Goal: Information Seeking & Learning: Learn about a topic

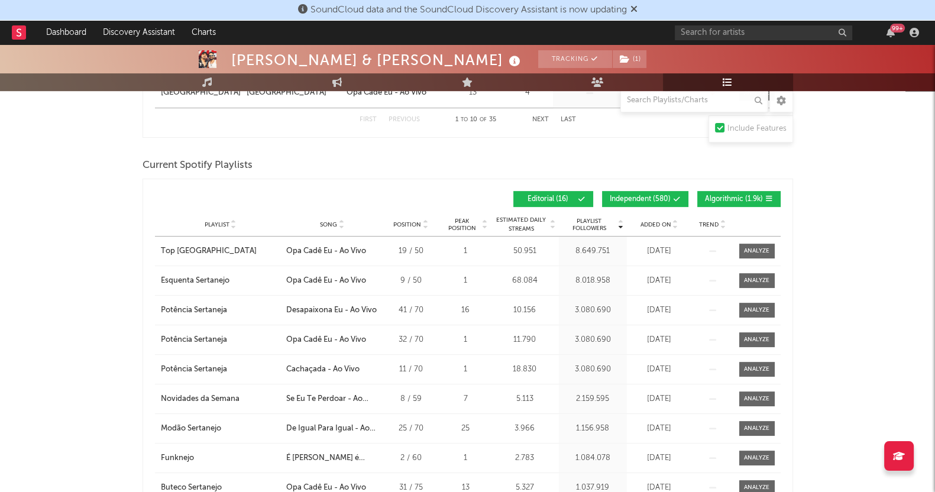
scroll to position [517, 0]
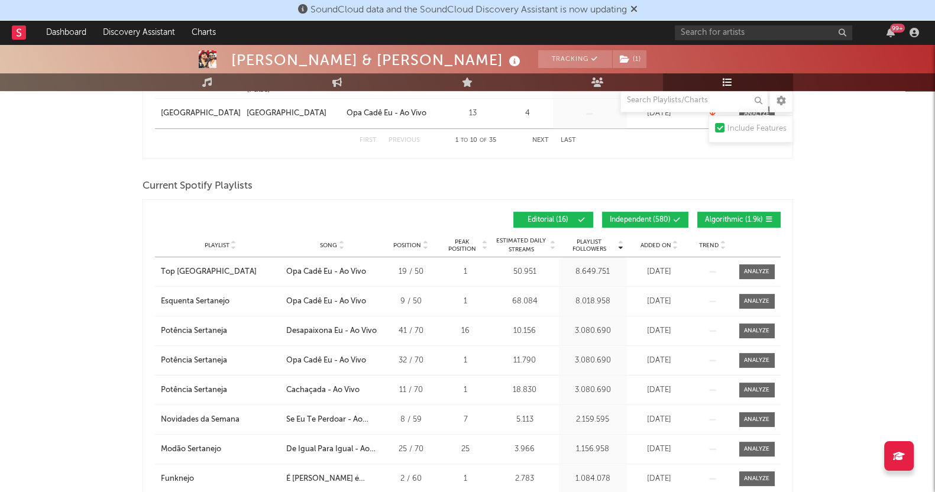
click at [650, 238] on div "Playlist City Song Position Peak Position Estimated Daily Streams Playlist Foll…" at bounding box center [468, 246] width 626 height 24
click at [654, 242] on span "Added On" at bounding box center [656, 245] width 31 height 7
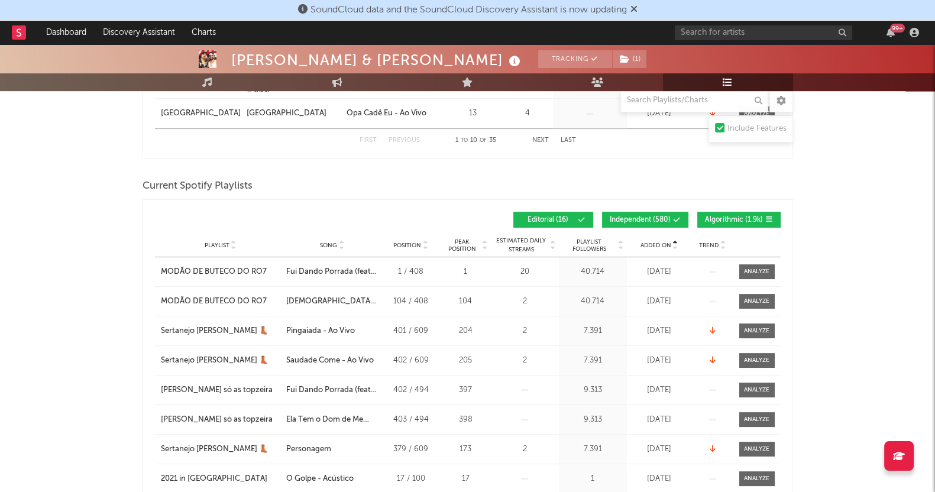
click at [654, 242] on span "Added On" at bounding box center [656, 245] width 31 height 7
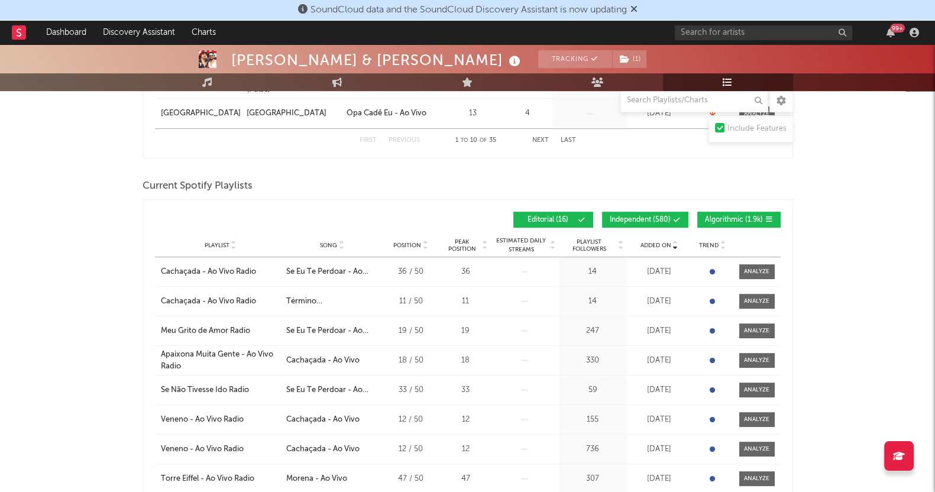
click at [756, 212] on button "Algorithmic ( 1.9k )" at bounding box center [739, 220] width 83 height 16
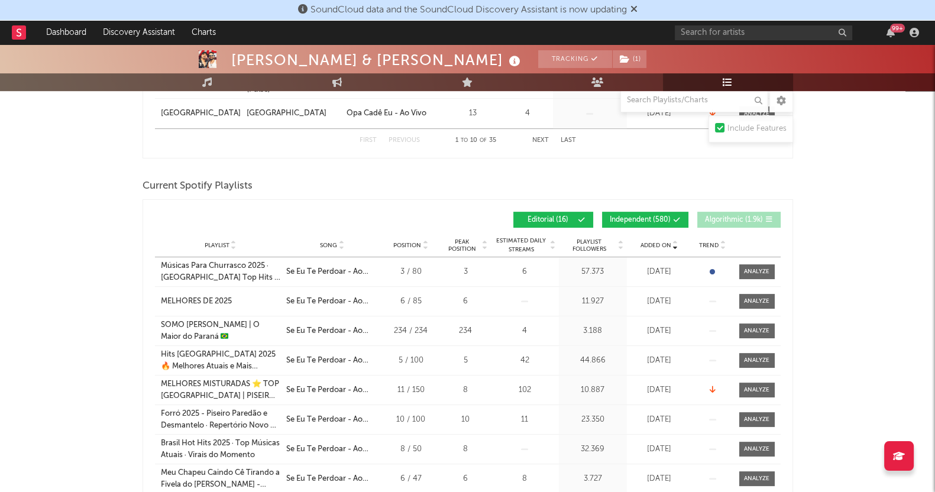
click at [660, 217] on span "Independent ( 580 )" at bounding box center [640, 220] width 61 height 7
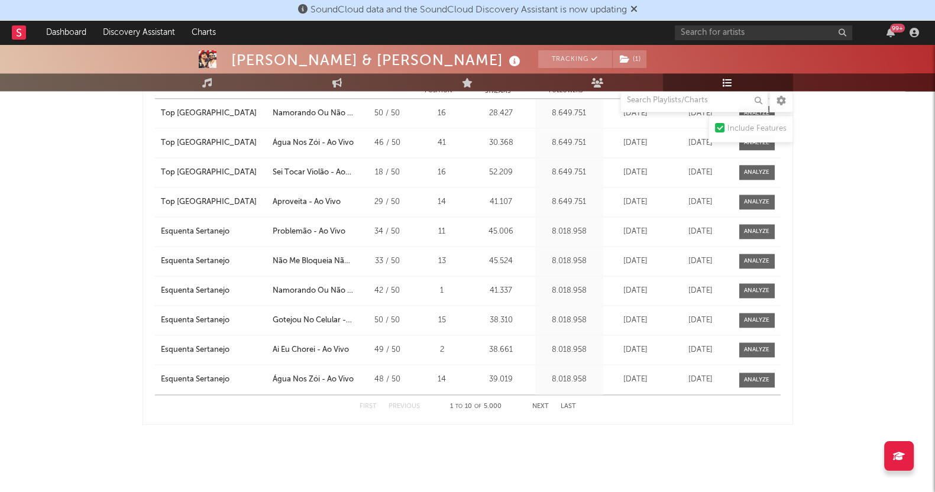
scroll to position [1786, 0]
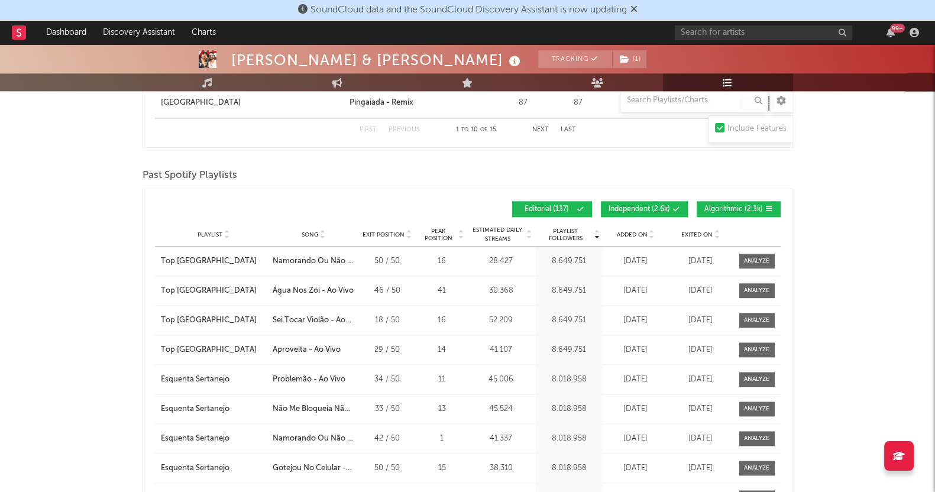
click at [689, 233] on span "Exited On" at bounding box center [697, 234] width 31 height 7
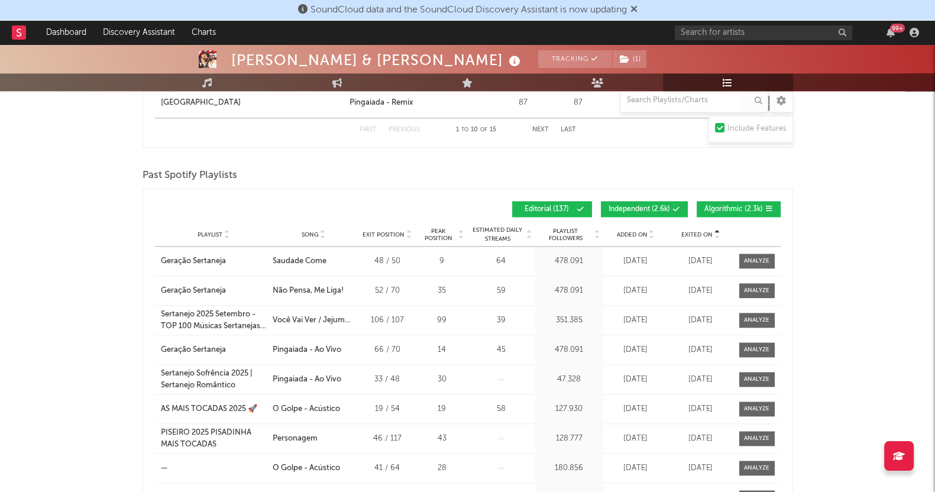
click at [689, 233] on span "Exited On" at bounding box center [697, 234] width 31 height 7
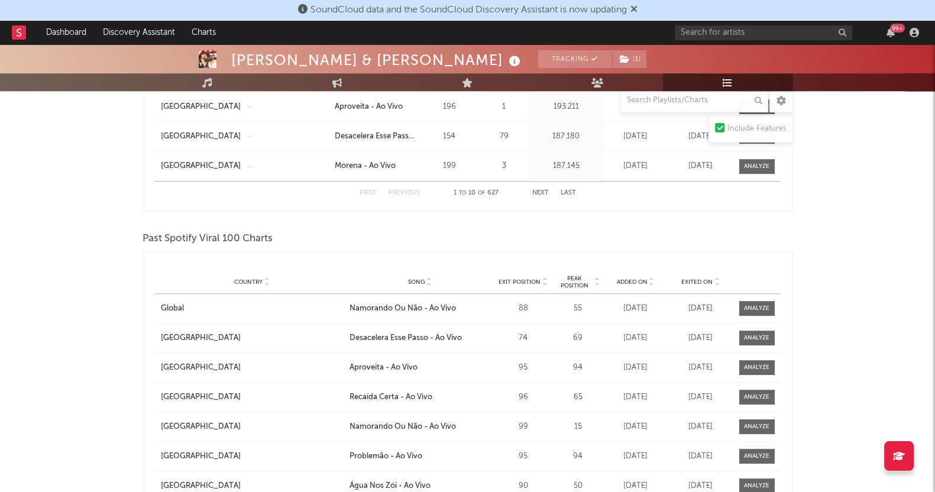
scroll to position [1416, 0]
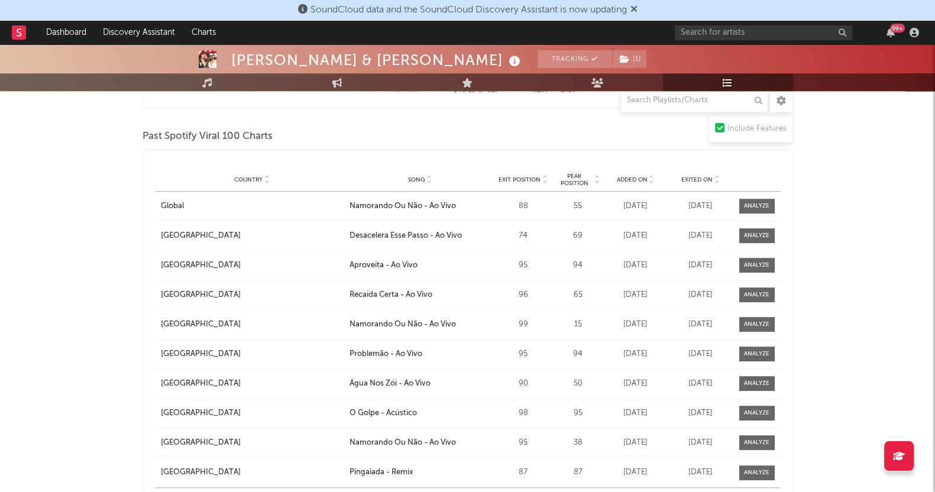
click at [698, 182] on div "Country City Song Exit Position Peak Position Estimated Daily Streams Playlist …" at bounding box center [468, 180] width 626 height 24
click at [699, 180] on span "Exited On" at bounding box center [697, 179] width 31 height 7
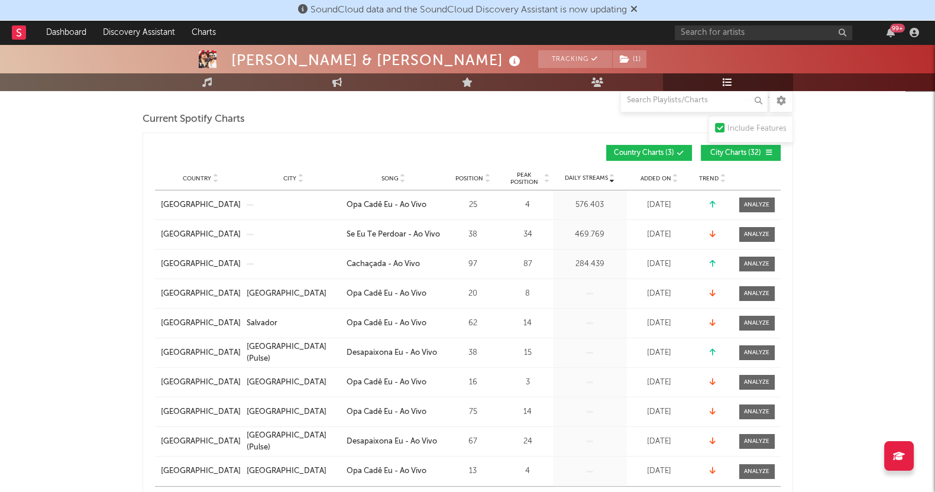
scroll to position [0, 0]
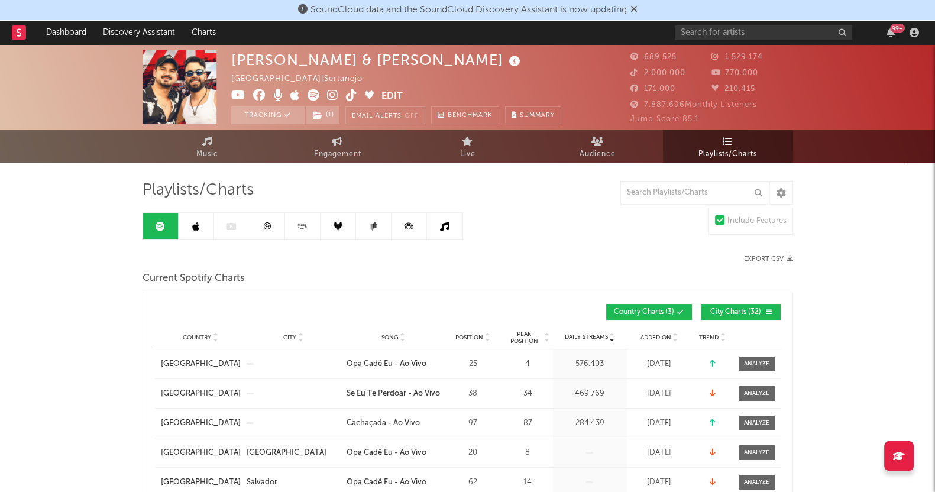
drag, startPoint x: 196, startPoint y: 217, endPoint x: 381, endPoint y: 214, distance: 184.6
click at [196, 218] on link at bounding box center [196, 226] width 35 height 27
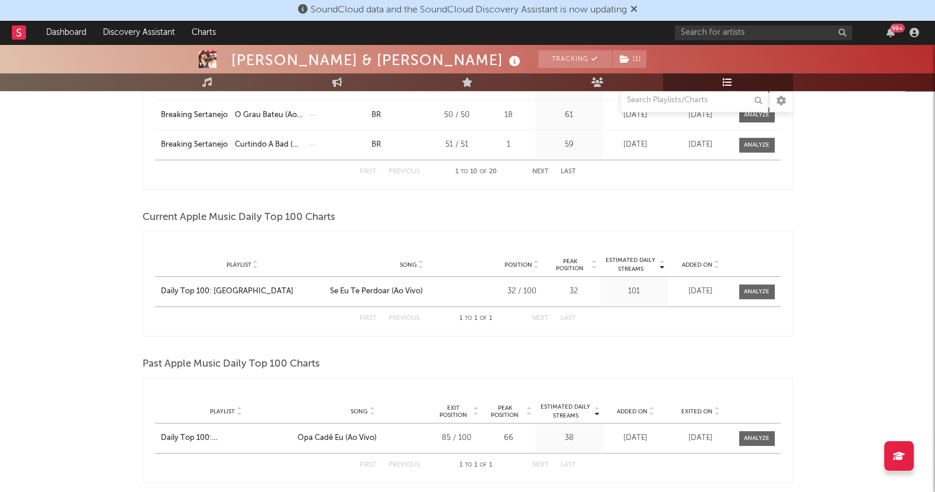
scroll to position [813, 0]
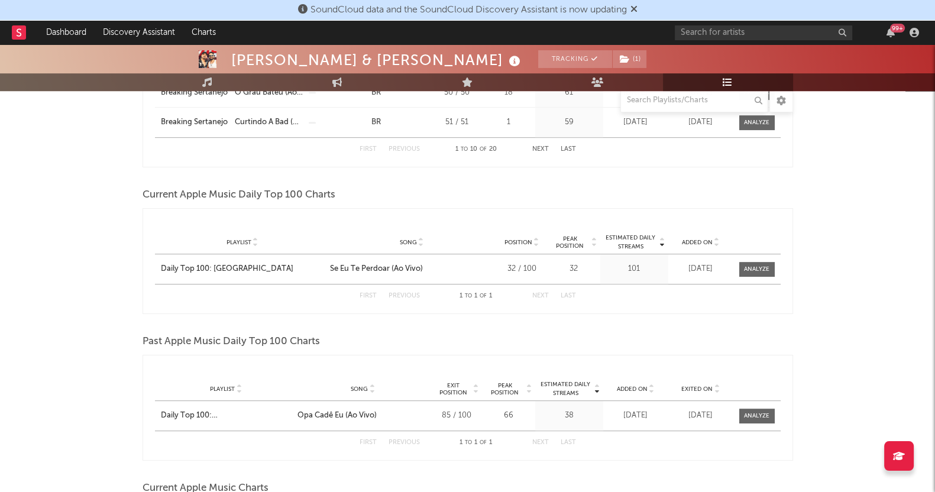
click at [1, 320] on div "Clayton & Romário Tracking ( 1 ) Brazil | Sertanejo Edit Tracking ( 1 ) Email A…" at bounding box center [467, 279] width 935 height 2096
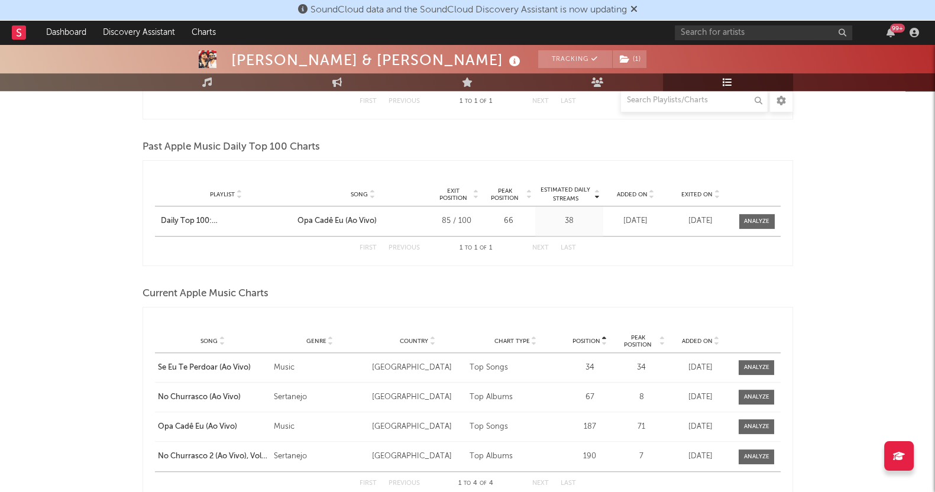
scroll to position [1183, 0]
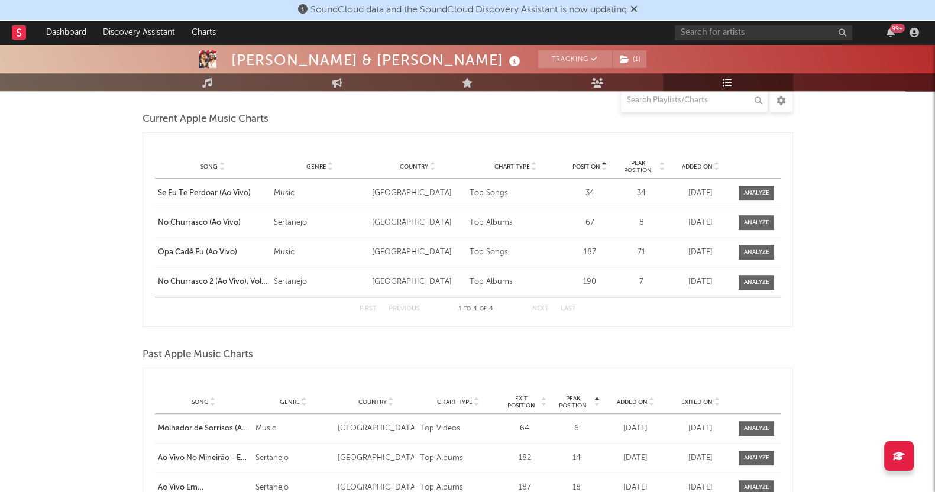
drag, startPoint x: 92, startPoint y: 313, endPoint x: 41, endPoint y: 311, distance: 50.9
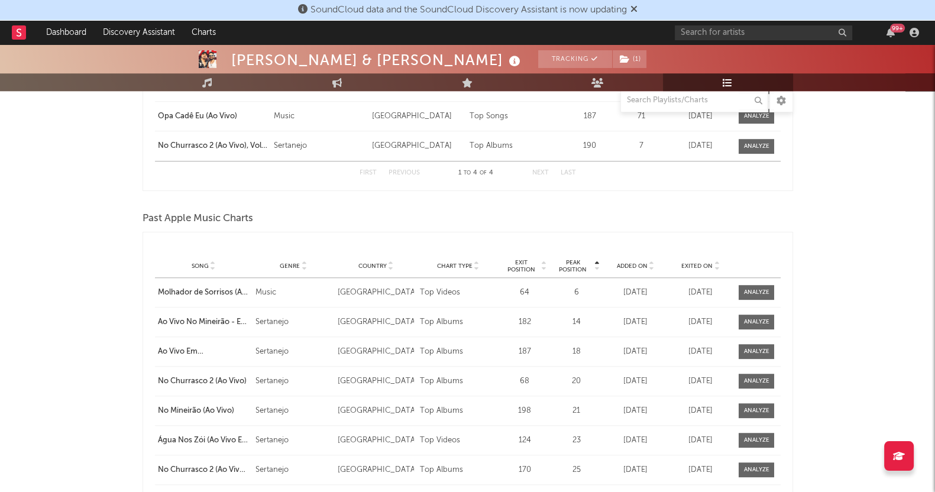
scroll to position [1405, 0]
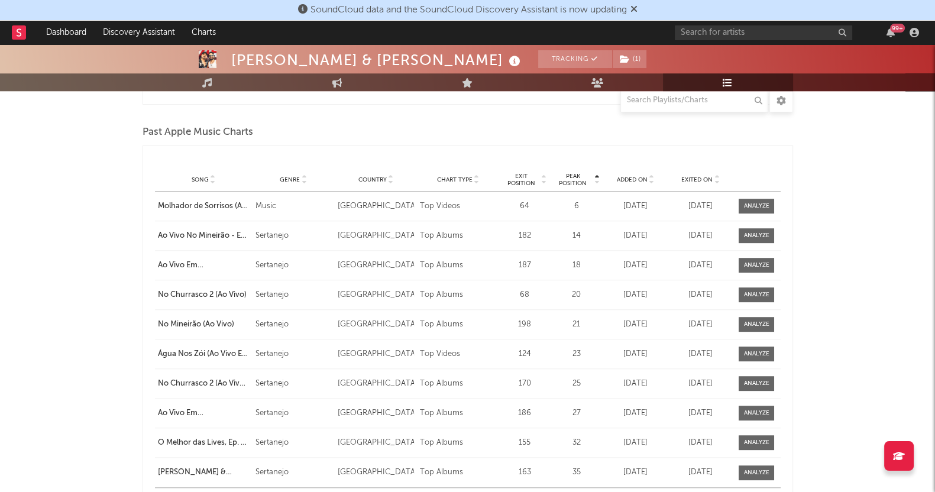
click at [693, 173] on div "Playlist Song Curator Genre Countries Country Chart Type Exit Position Peak Pos…" at bounding box center [468, 180] width 626 height 24
click at [698, 176] on span "Exited On" at bounding box center [697, 179] width 31 height 7
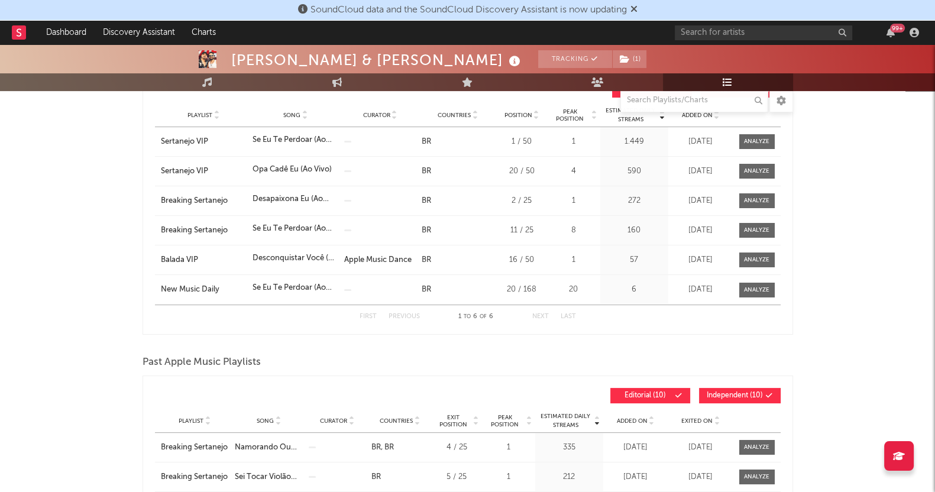
scroll to position [0, 0]
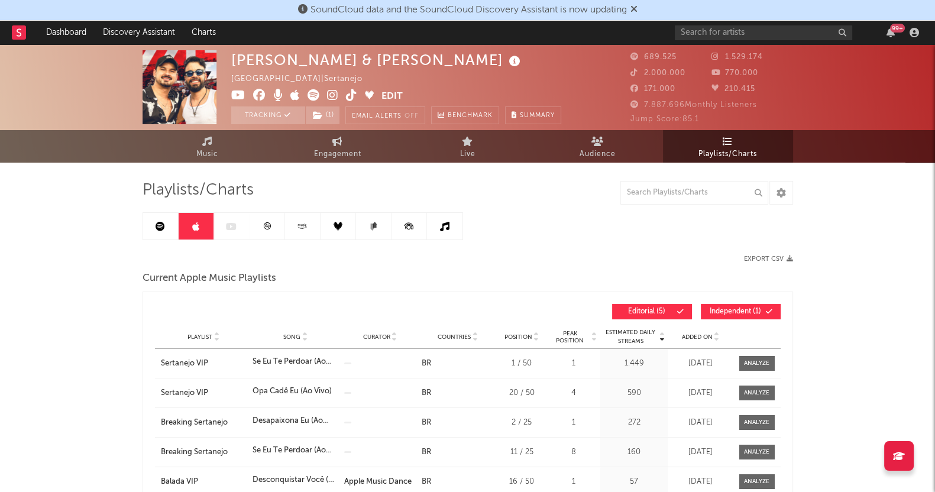
drag, startPoint x: 228, startPoint y: 230, endPoint x: 263, endPoint y: 225, distance: 35.2
click at [229, 230] on div at bounding box center [303, 226] width 321 height 28
click at [272, 226] on link at bounding box center [267, 226] width 35 height 27
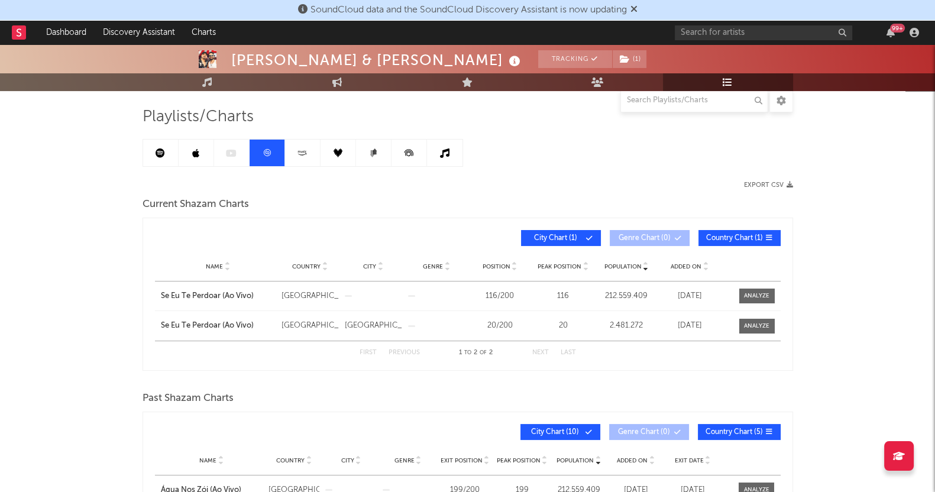
scroll to position [147, 0]
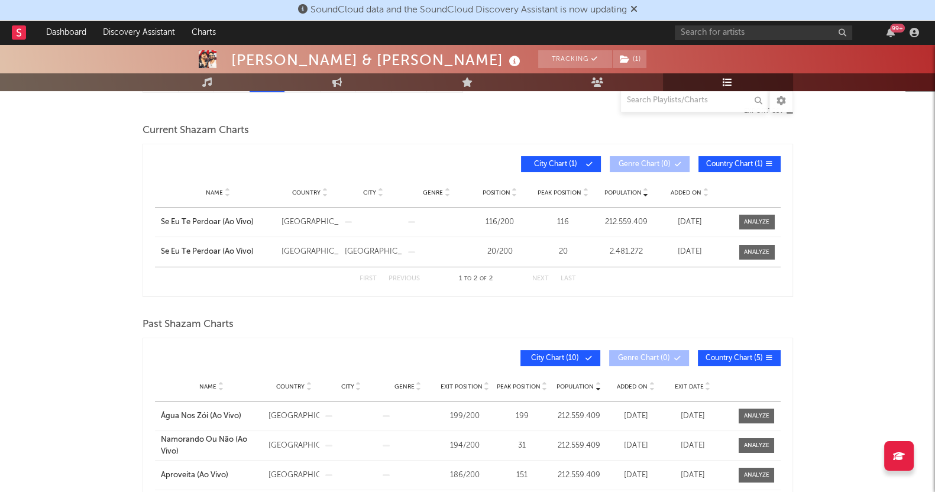
click at [0, 289] on div "Clayton & Romário Tracking ( 1 ) Brazil | Sertanejo Edit Tracking ( 1 ) Email A…" at bounding box center [467, 348] width 935 height 902
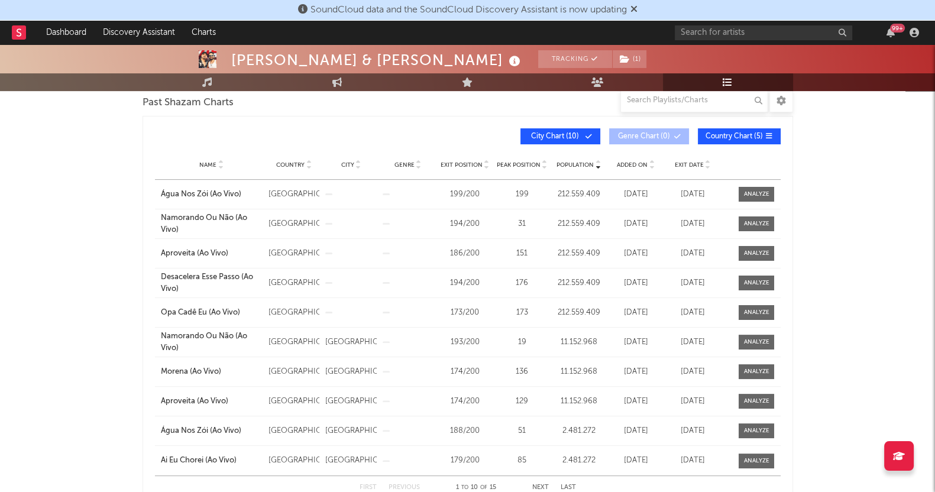
scroll to position [370, 0]
click at [685, 160] on div "Exit Date" at bounding box center [692, 164] width 51 height 9
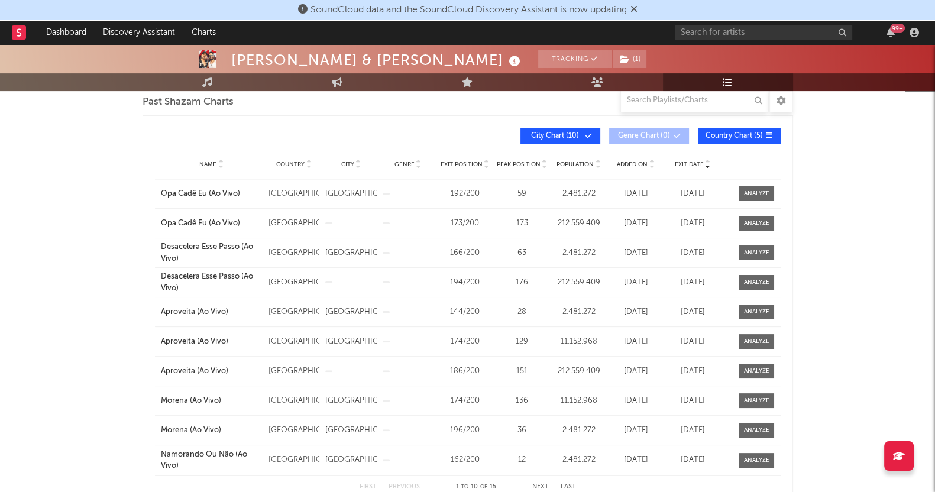
click at [689, 162] on span "Exit Date" at bounding box center [689, 164] width 29 height 7
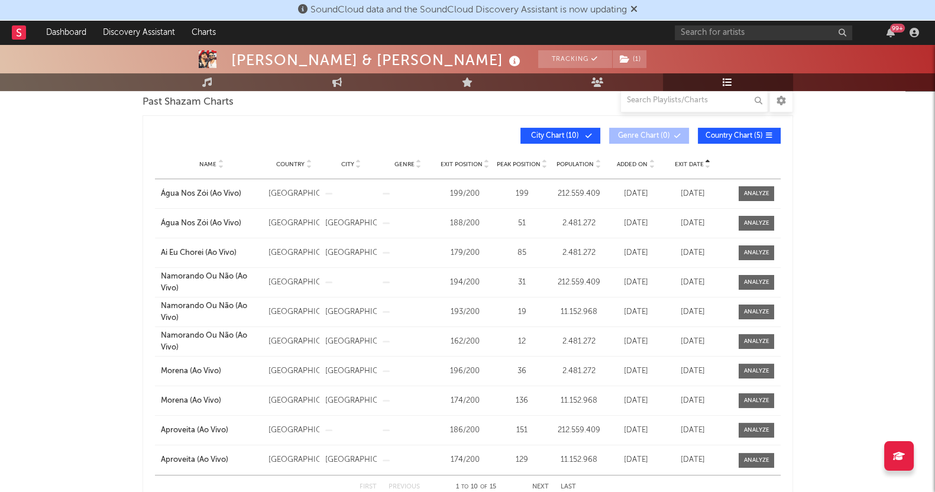
click at [689, 162] on span "Exit Date" at bounding box center [689, 164] width 29 height 7
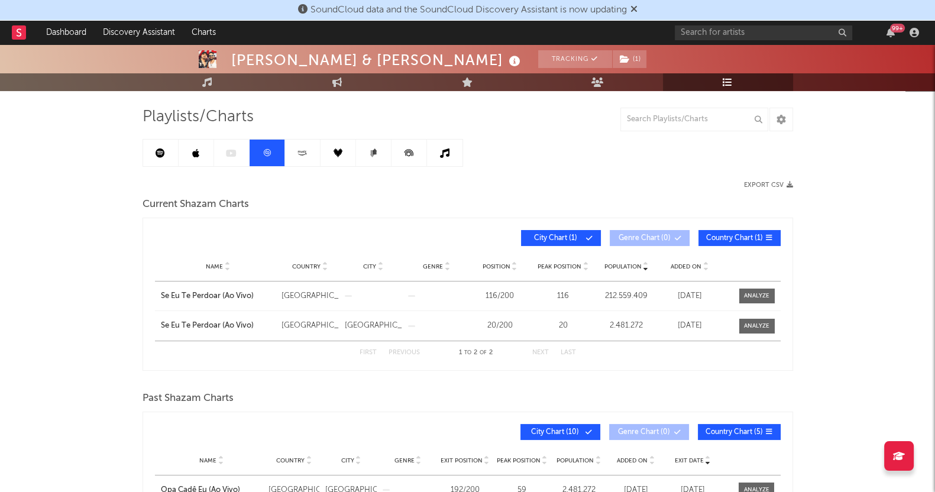
scroll to position [0, 0]
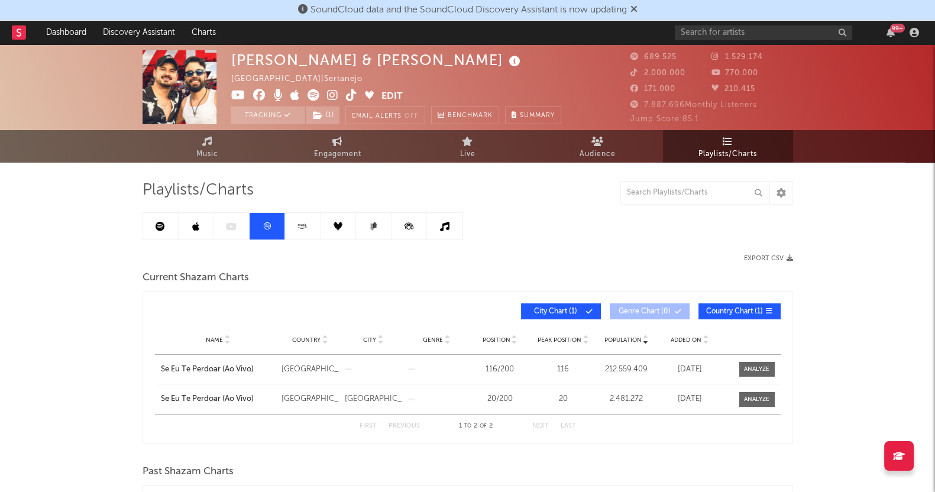
click at [305, 224] on icon at bounding box center [305, 225] width 1 height 2
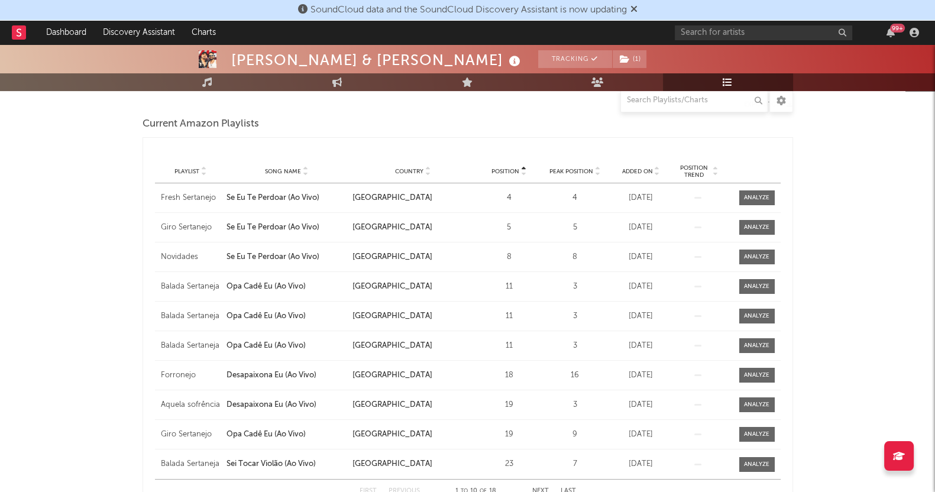
scroll to position [62, 0]
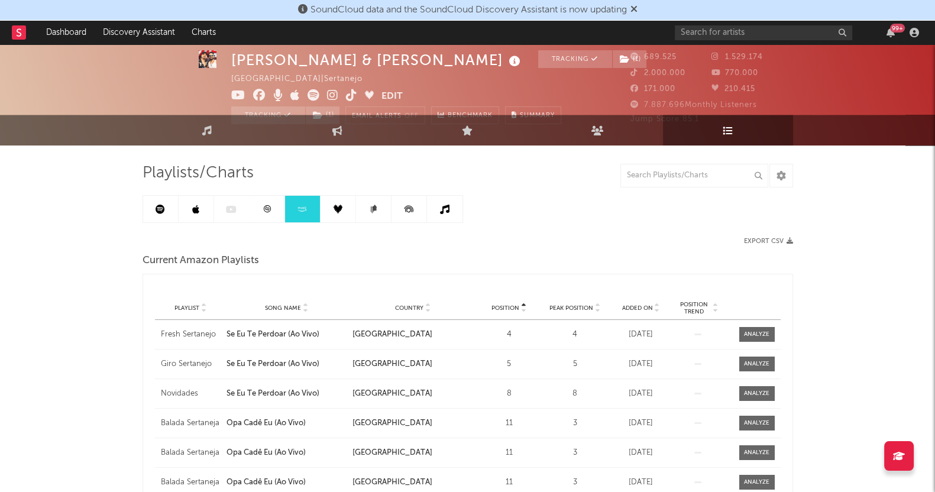
scroll to position [0, 0]
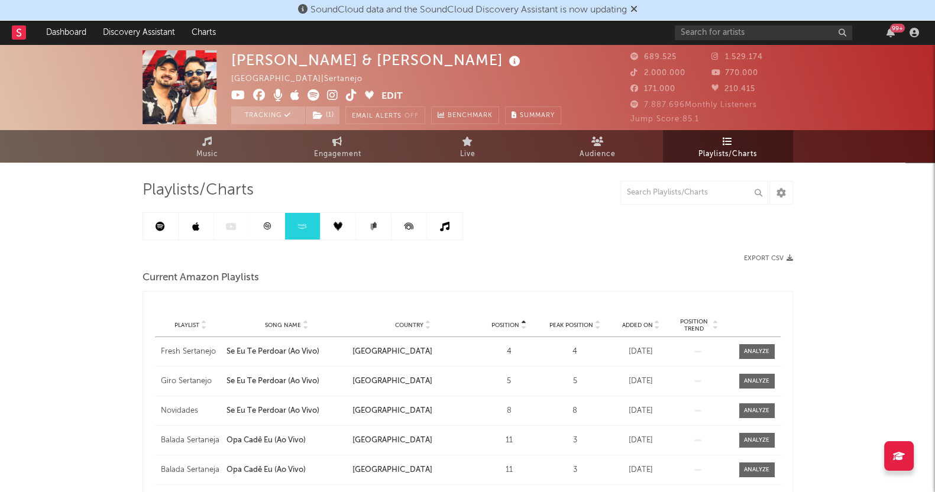
click at [337, 220] on link at bounding box center [338, 226] width 35 height 27
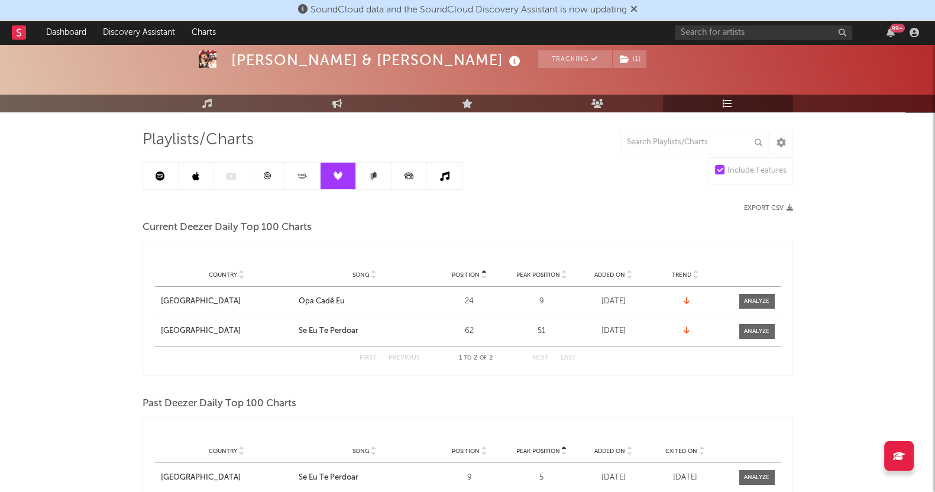
scroll to position [73, 0]
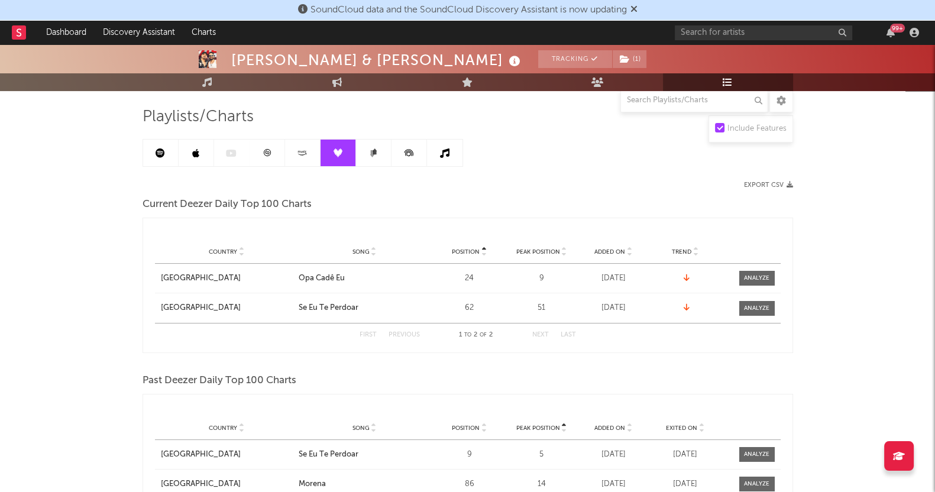
click at [0, 274] on div "Clayton & Romário Tracking ( 1 ) Brazil | Sertanejo Edit Tracking ( 1 ) Email A…" at bounding box center [467, 404] width 935 height 866
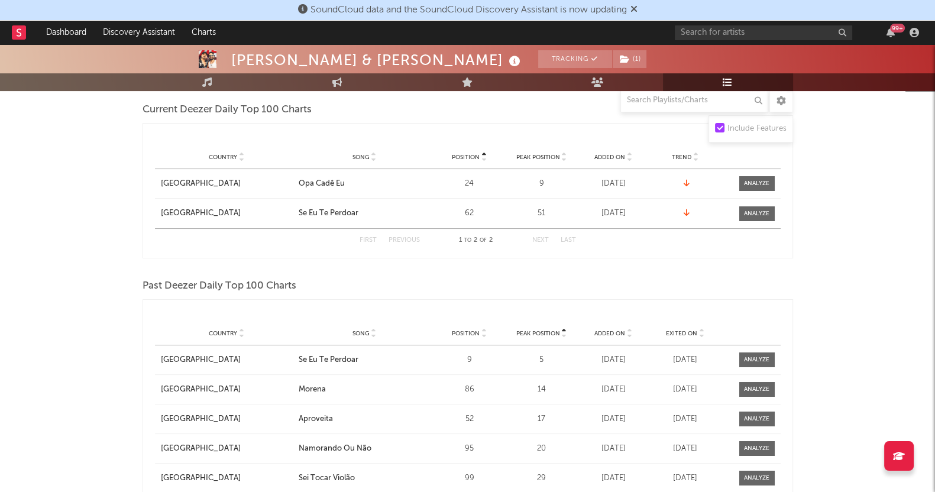
scroll to position [222, 0]
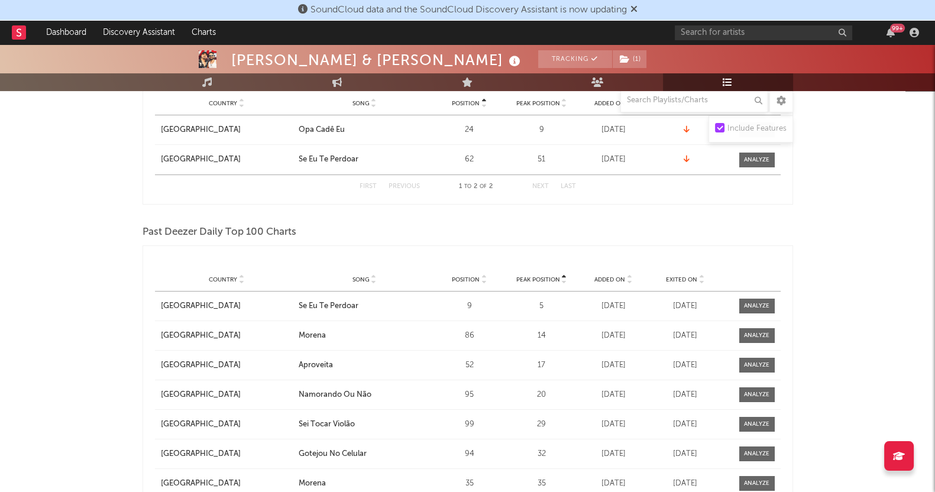
click at [682, 276] on span "Exited On" at bounding box center [681, 279] width 31 height 7
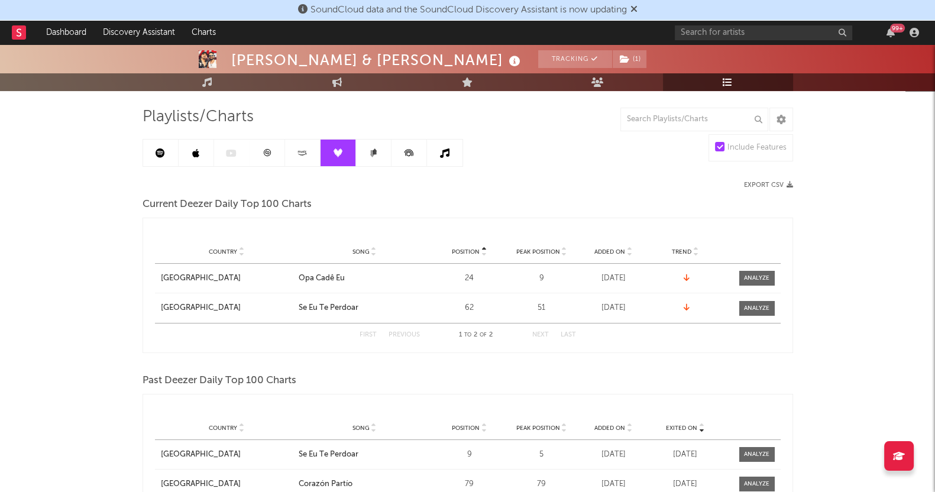
scroll to position [0, 0]
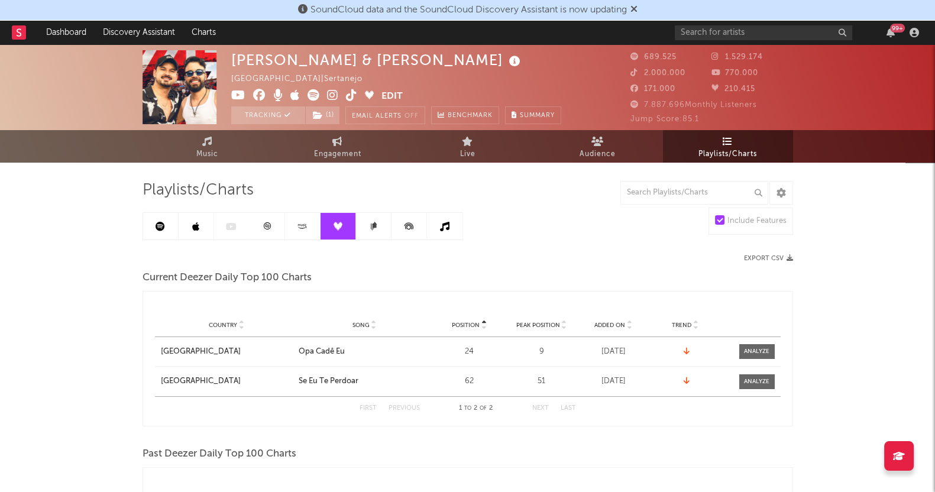
click at [379, 227] on link at bounding box center [373, 226] width 35 height 27
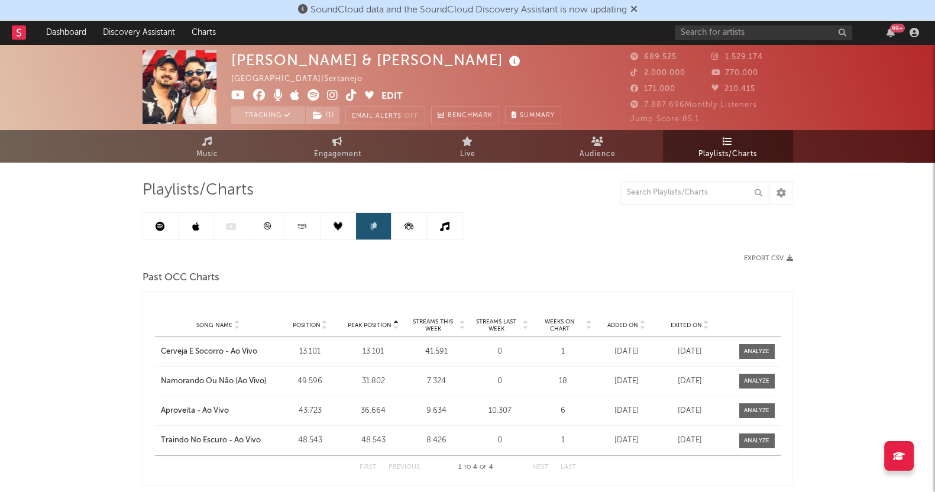
click at [403, 225] on icon at bounding box center [409, 226] width 27 height 27
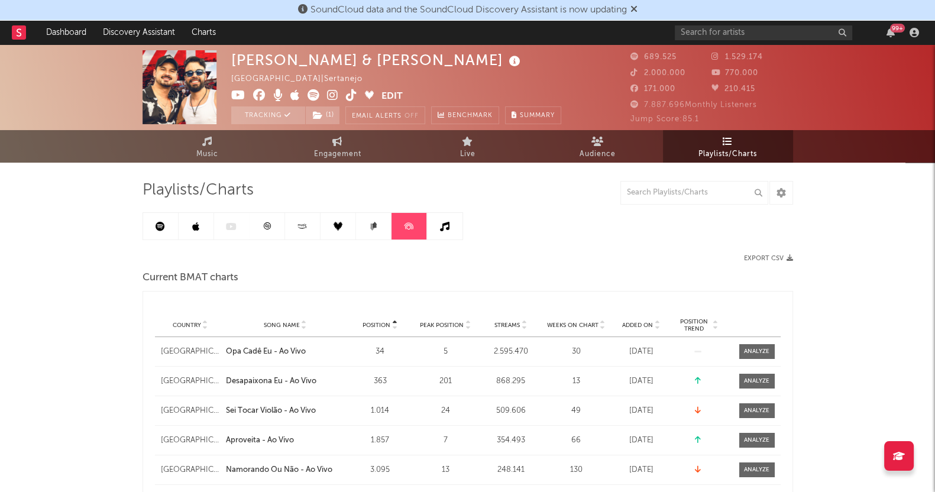
click at [445, 223] on icon at bounding box center [444, 226] width 9 height 9
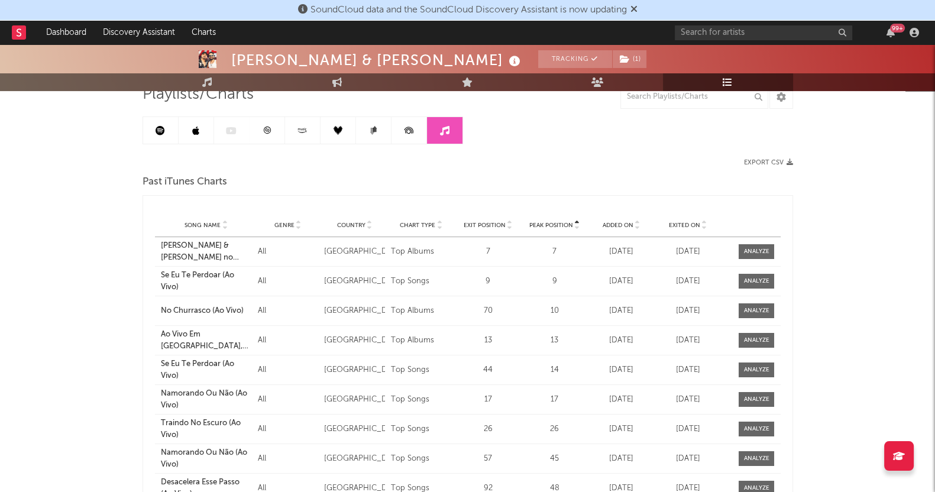
scroll to position [15, 0]
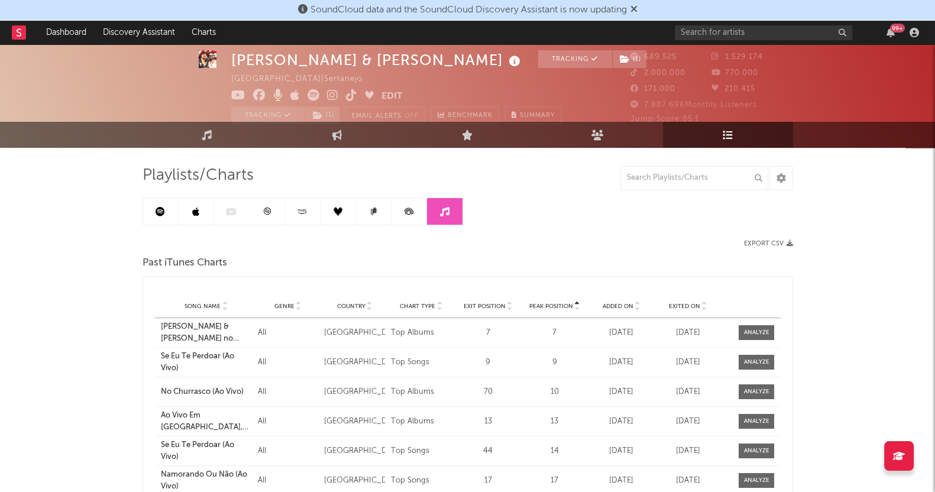
click at [419, 217] on icon at bounding box center [409, 211] width 27 height 27
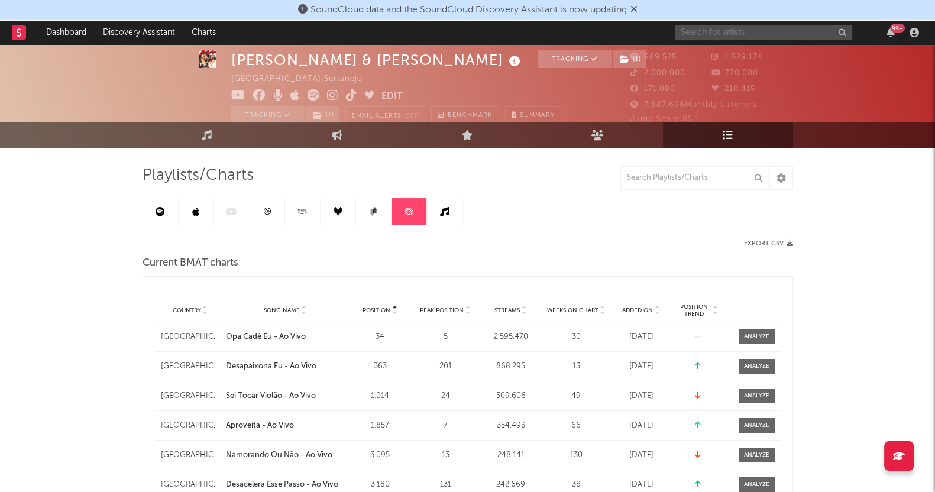
click at [711, 37] on input "text" at bounding box center [763, 32] width 177 height 15
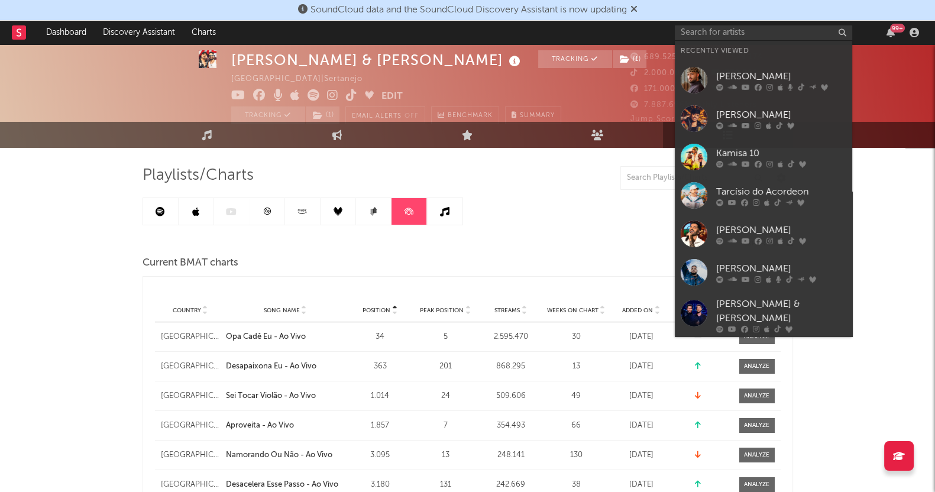
click at [722, 72] on div "PEDRO SAMPAIO" at bounding box center [781, 76] width 130 height 14
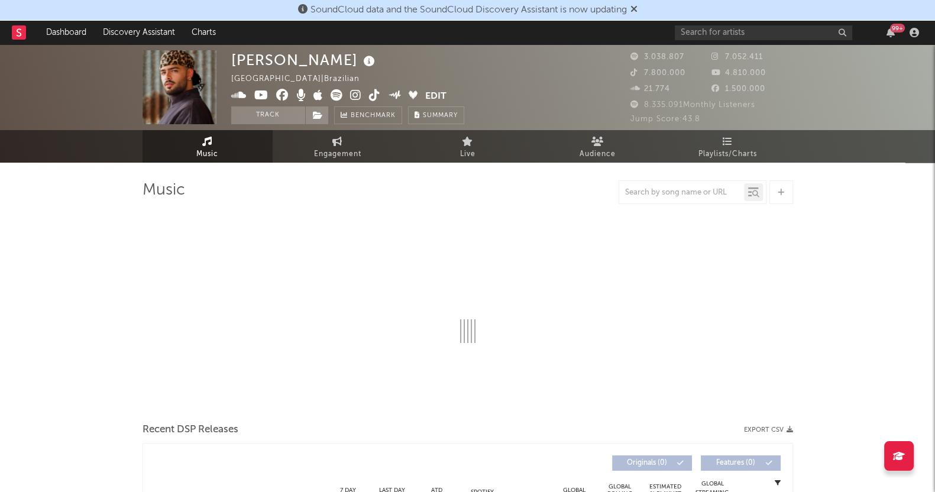
select select "6m"
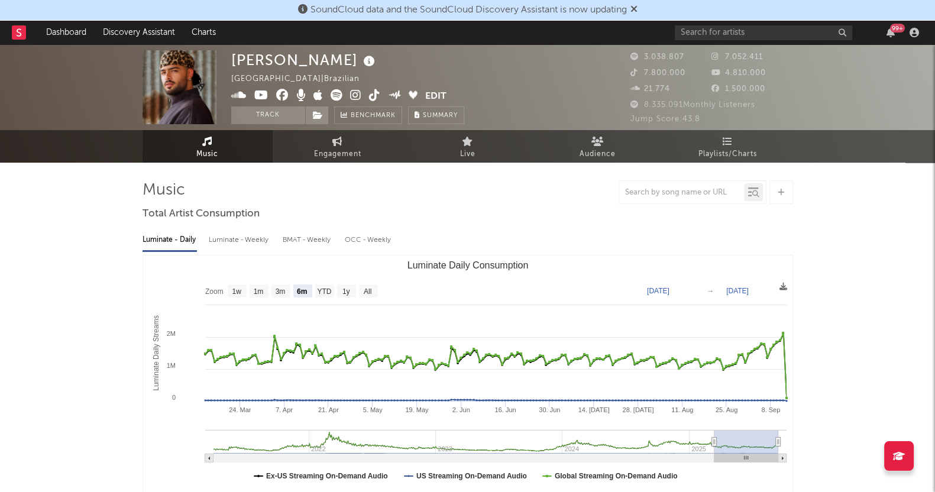
select select "6m"
click at [712, 137] on link "Playlists/Charts" at bounding box center [728, 146] width 130 height 33
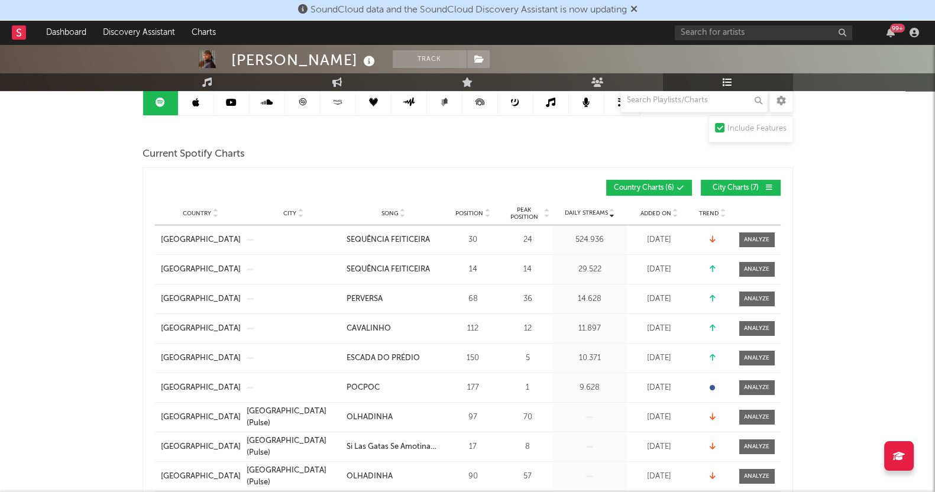
scroll to position [147, 0]
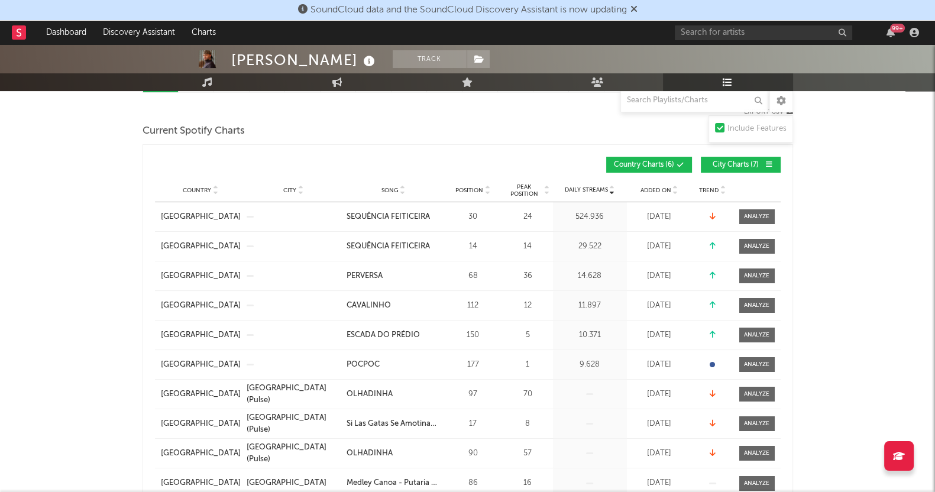
click at [715, 164] on span "City Charts ( 7 )" at bounding box center [736, 165] width 54 height 7
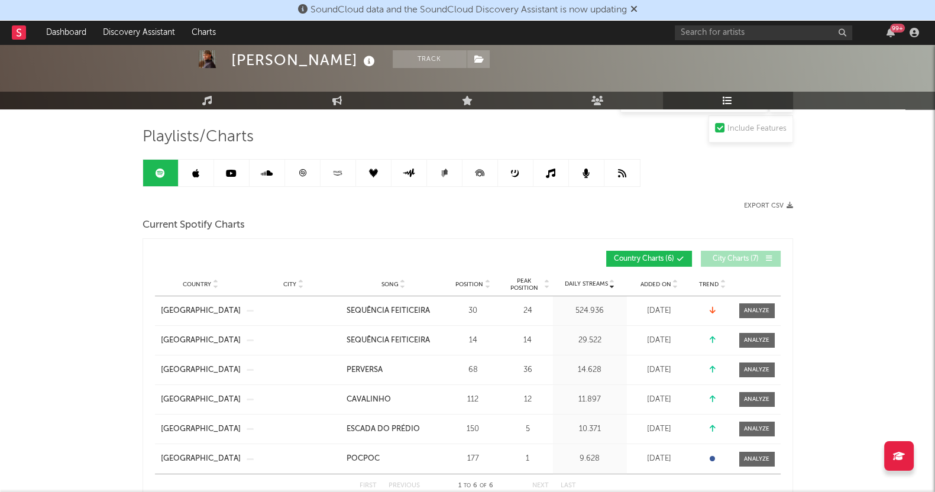
scroll to position [0, 0]
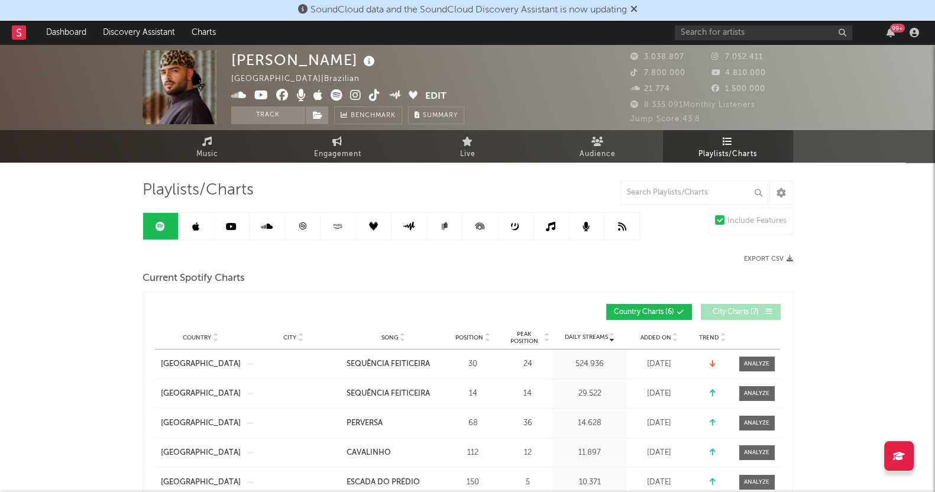
click at [204, 225] on link at bounding box center [196, 226] width 35 height 27
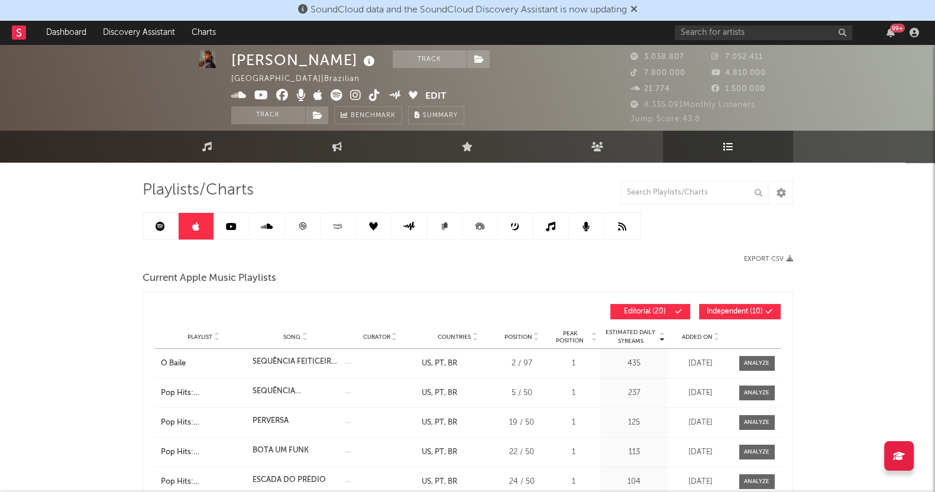
scroll to position [73, 0]
